Goal: Use online tool/utility: Use online tool/utility

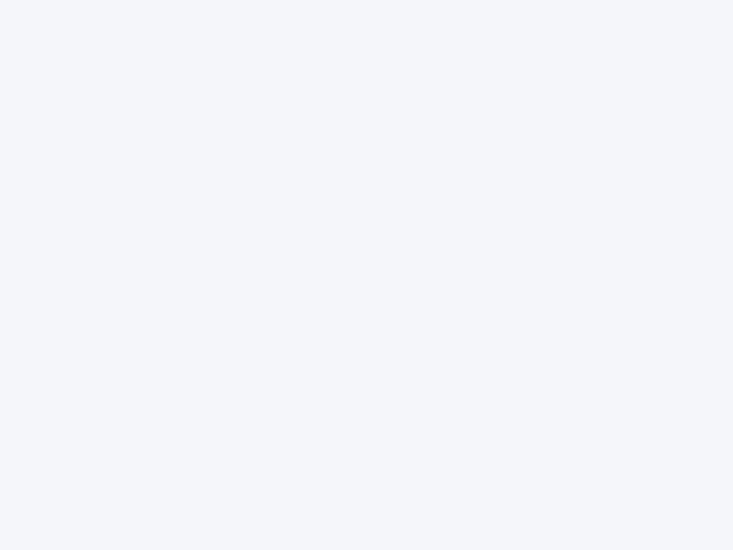
click at [367, 275] on div at bounding box center [366, 275] width 733 height 550
